Goal: Transaction & Acquisition: Purchase product/service

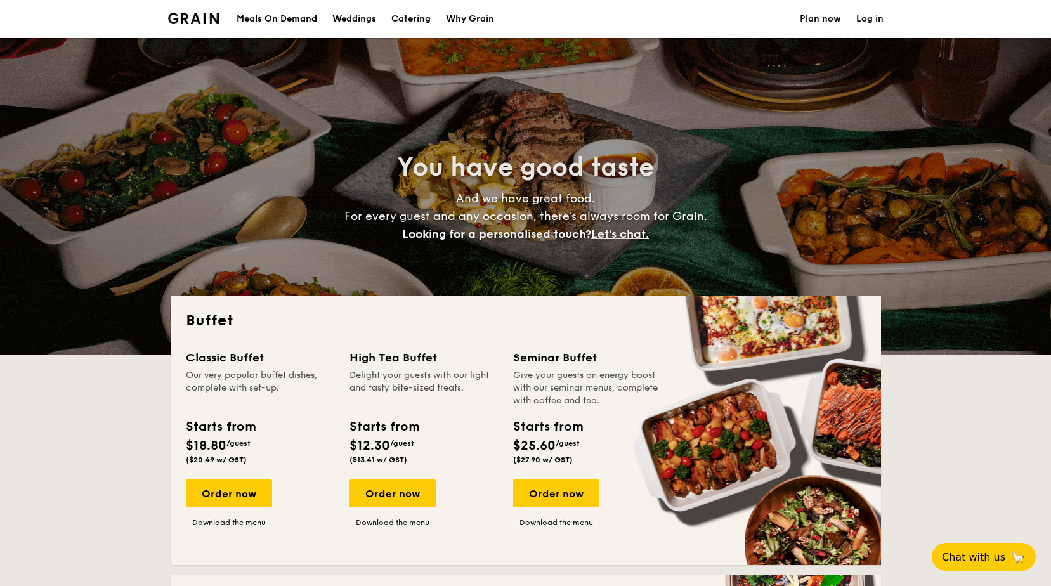
select select
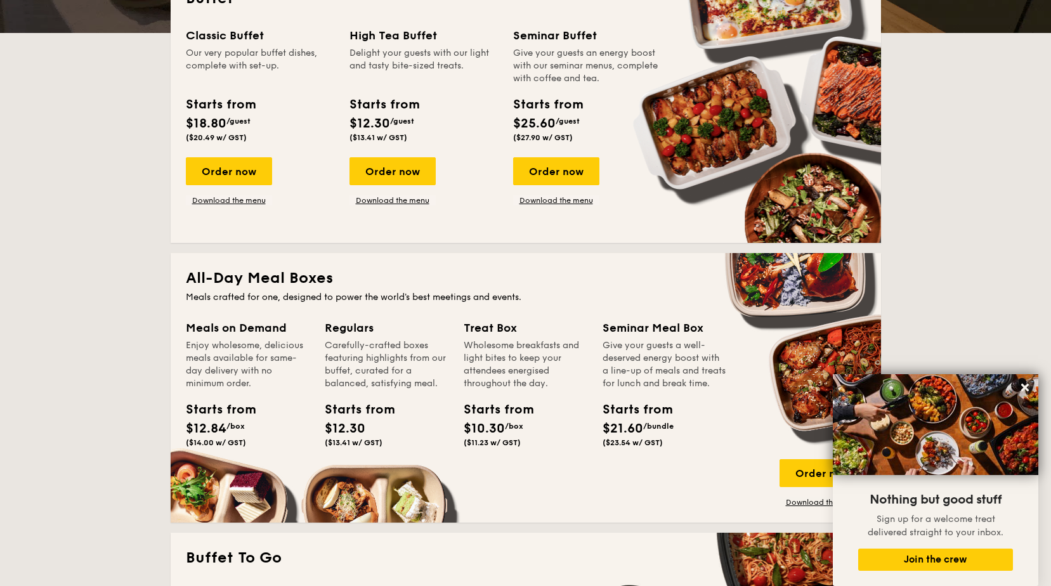
scroll to position [444, 0]
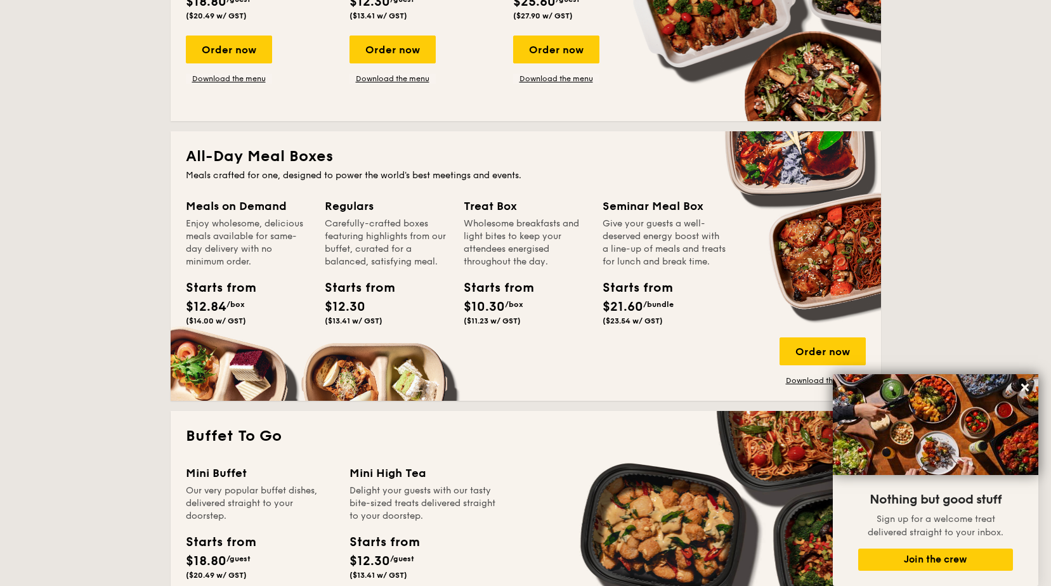
click at [363, 207] on div "Regulars" at bounding box center [387, 206] width 124 height 18
click at [367, 270] on div "Regulars Carefully-crafted boxes featuring highlights from our buffet, curated …" at bounding box center [387, 263] width 124 height 133
click at [353, 319] on span "($13.41 w/ GST)" at bounding box center [354, 321] width 58 height 9
click at [792, 343] on div "Order now" at bounding box center [823, 351] width 86 height 28
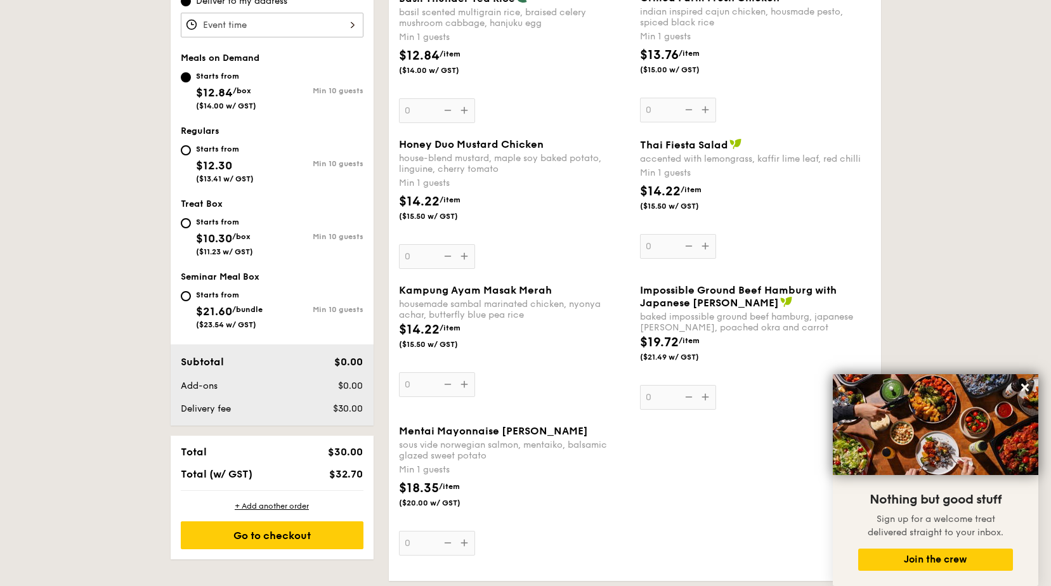
scroll to position [254, 0]
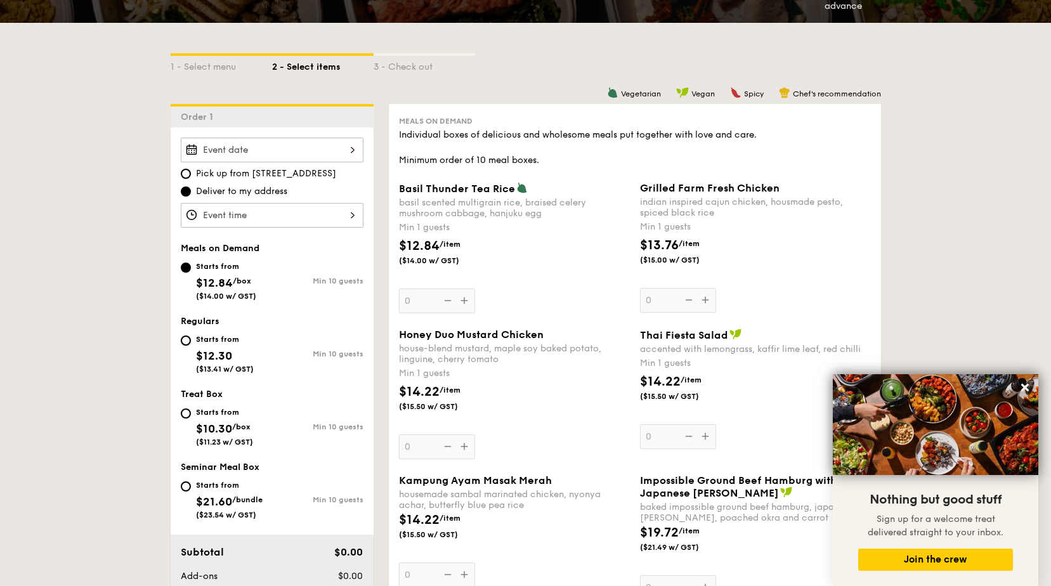
click at [190, 338] on input "Starts from $12.30 ($13.41 w/ GST) Min 10 guests" at bounding box center [186, 341] width 10 height 10
radio input "true"
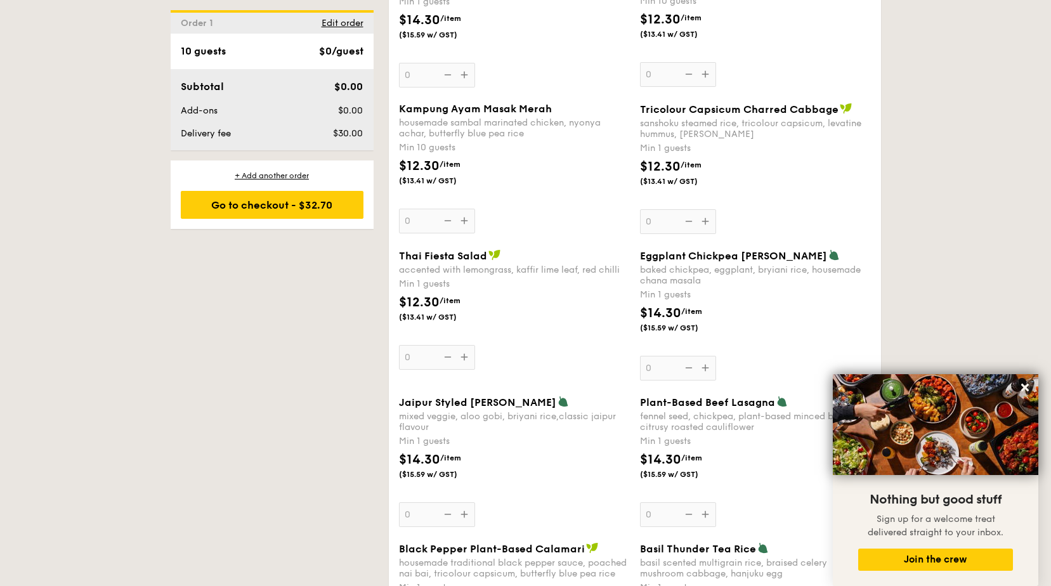
scroll to position [1078, 0]
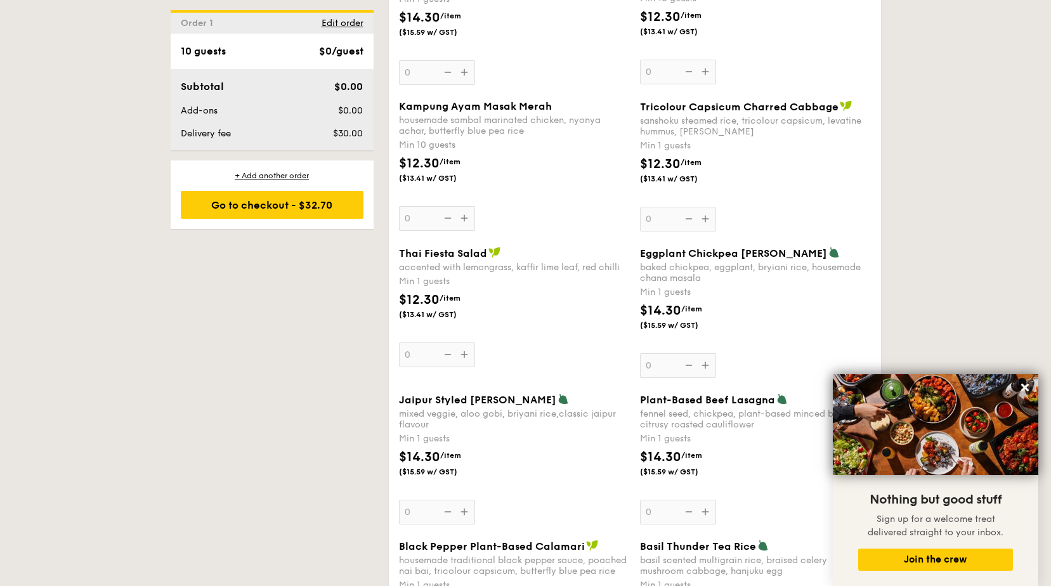
click at [1022, 382] on icon at bounding box center [1024, 387] width 11 height 11
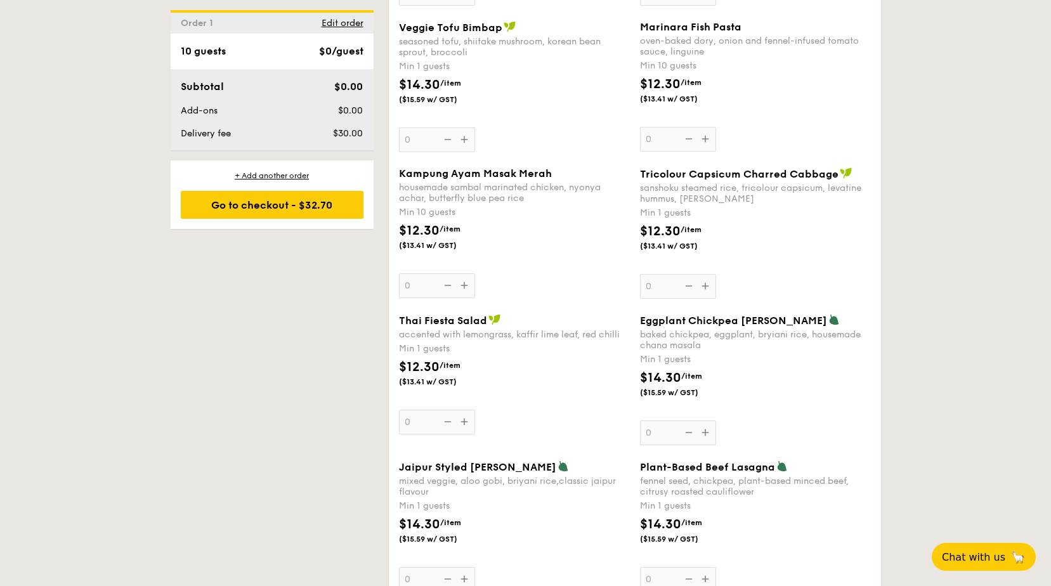
scroll to position [951, 0]
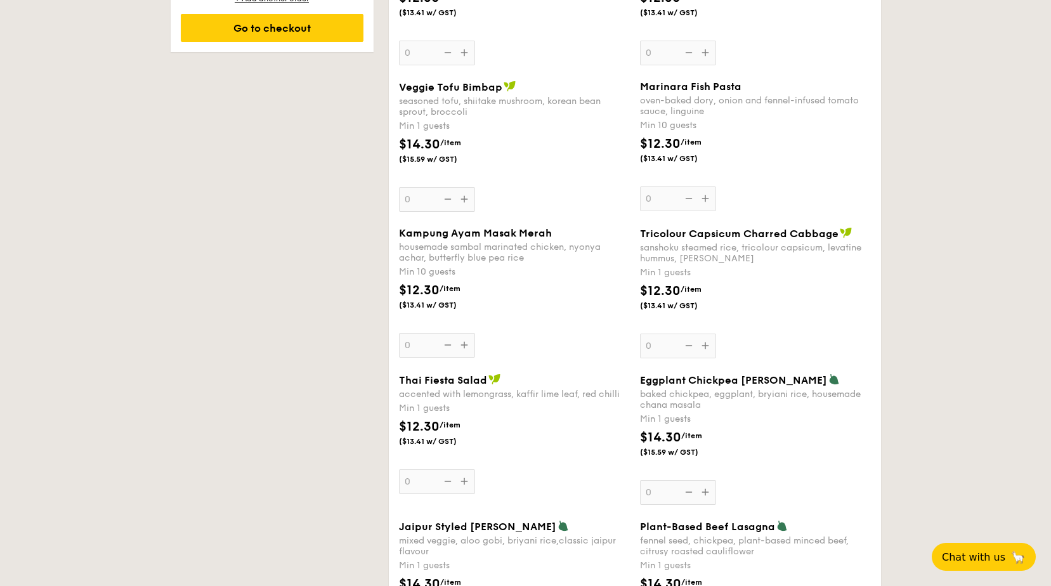
click at [463, 199] on div "Veggie Tofu Bimbap seasoned tofu, shiitake mushroom, korean bean sprout, brocco…" at bounding box center [514, 146] width 231 height 131
click at [463, 199] on input "0" at bounding box center [437, 199] width 76 height 25
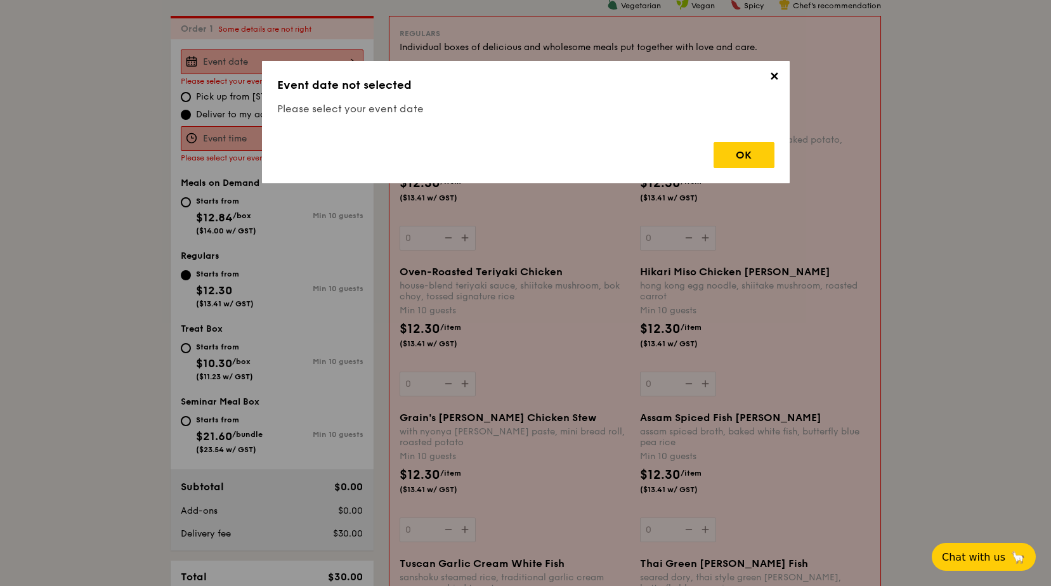
scroll to position [339, 0]
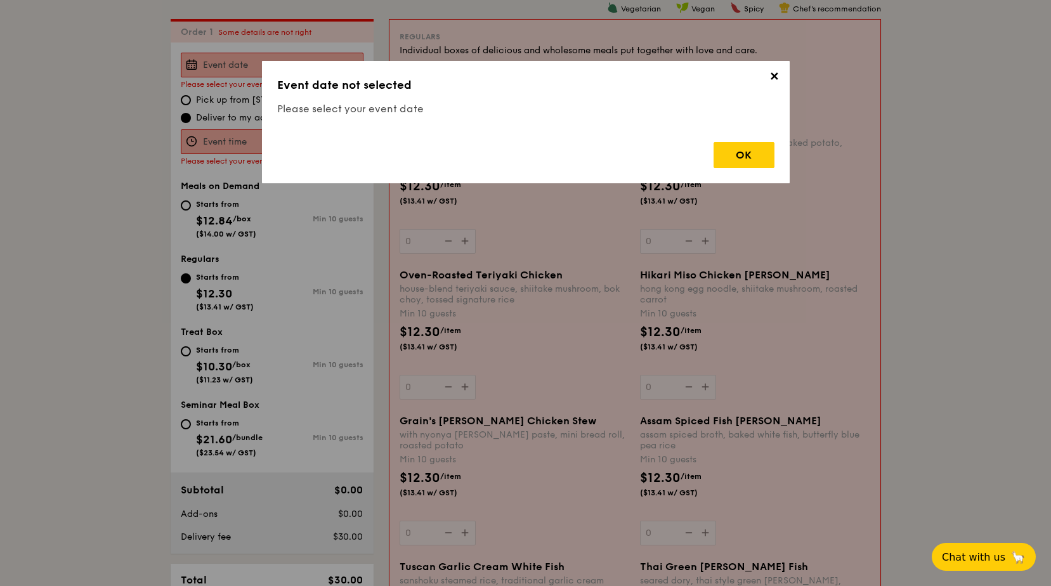
click at [729, 155] on div "OK" at bounding box center [744, 155] width 61 height 26
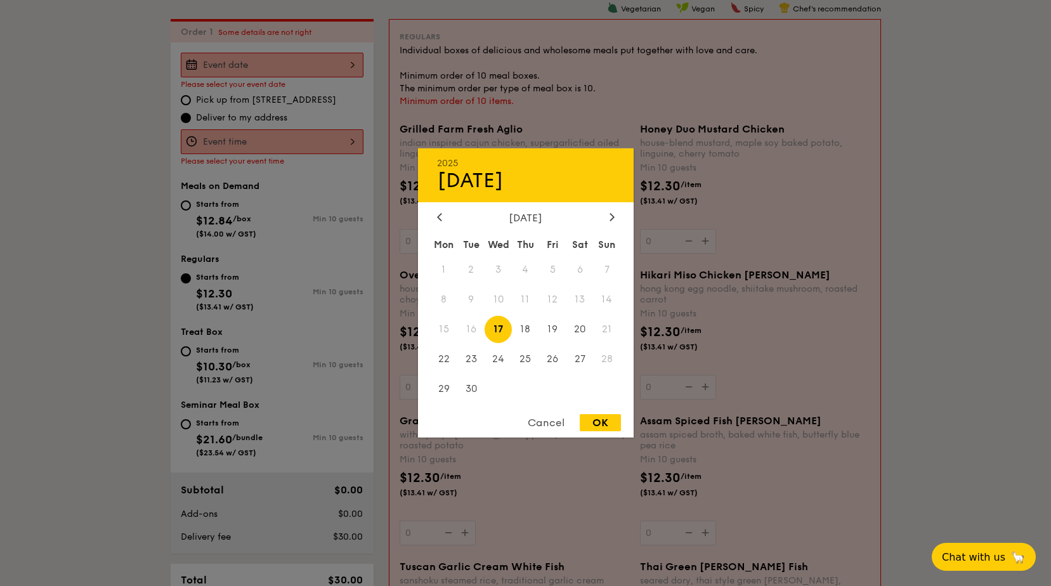
click at [264, 69] on div "2025 Sep [DATE] Tue Wed Thu Fri Sat Sun 1 2 3 4 5 6 7 8 9 10 11 12 13 14 15 16 …" at bounding box center [272, 65] width 183 height 25
click at [473, 328] on span "16" at bounding box center [470, 329] width 27 height 27
click at [549, 418] on div "Cancel" at bounding box center [546, 422] width 62 height 17
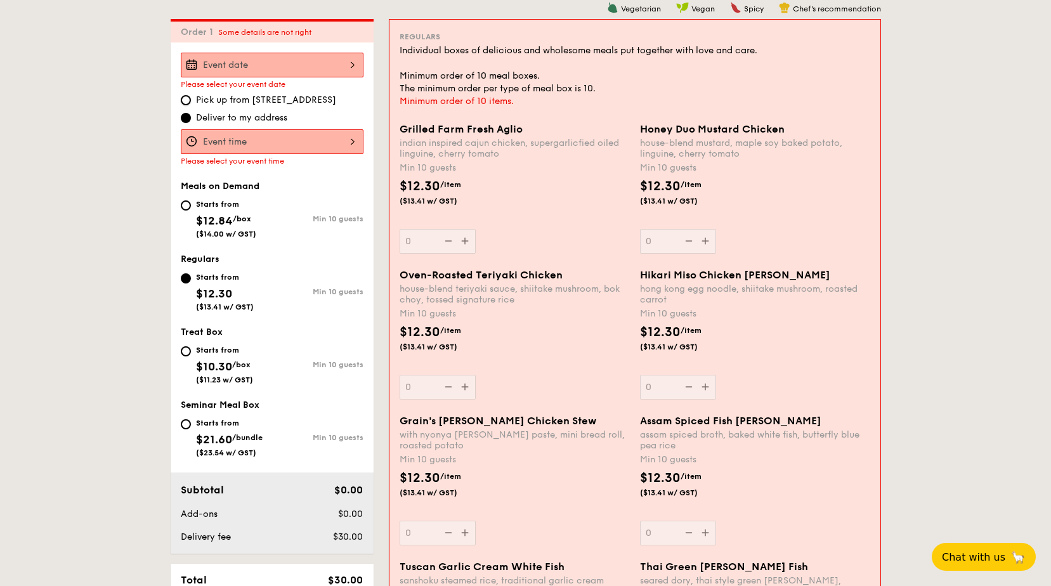
click at [188, 97] on input "Pick up from [STREET_ADDRESS]" at bounding box center [186, 100] width 10 height 10
radio input "true"
click at [245, 76] on div at bounding box center [272, 65] width 183 height 25
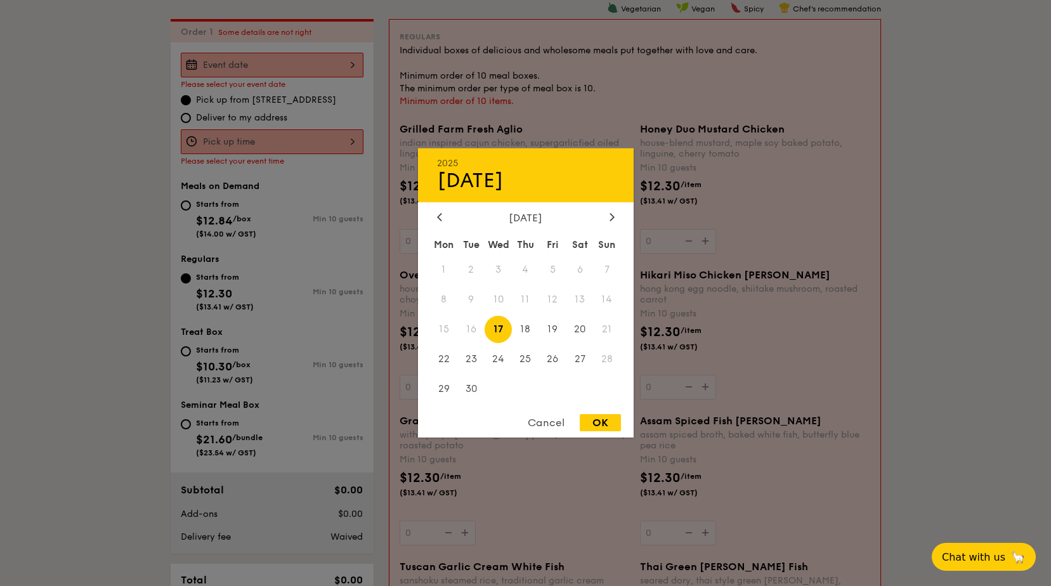
click at [551, 420] on div "Cancel" at bounding box center [546, 422] width 62 height 17
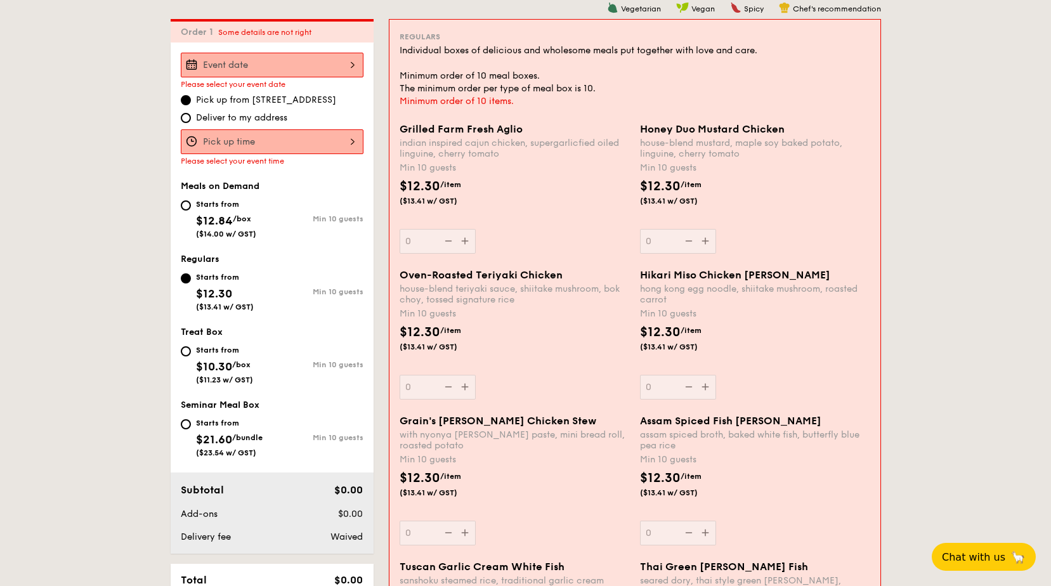
click at [205, 202] on div "Starts from" at bounding box center [226, 204] width 60 height 10
click at [191, 202] on input "Starts from $12.84 /box ($14.00 w/ GST) Min 10 guests" at bounding box center [186, 205] width 10 height 10
radio input "true"
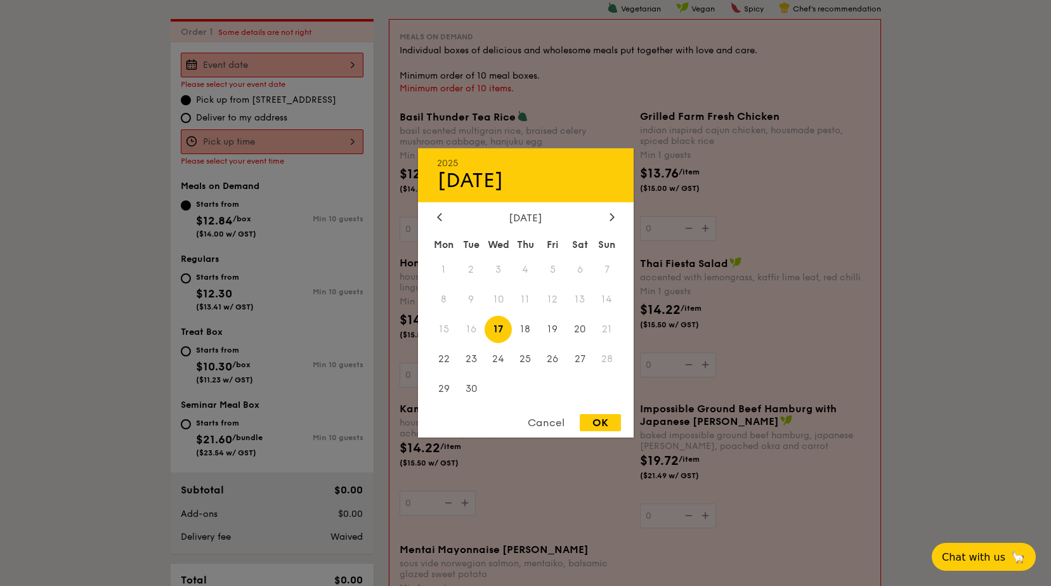
click at [264, 62] on div "2025 Sep [DATE] Tue Wed Thu Fri Sat Sun 1 2 3 4 5 6 7 8 9 10 11 12 13 14 15 16 …" at bounding box center [272, 65] width 183 height 25
click at [550, 417] on div "Cancel" at bounding box center [546, 422] width 62 height 17
